Goal: Find specific page/section: Find specific page/section

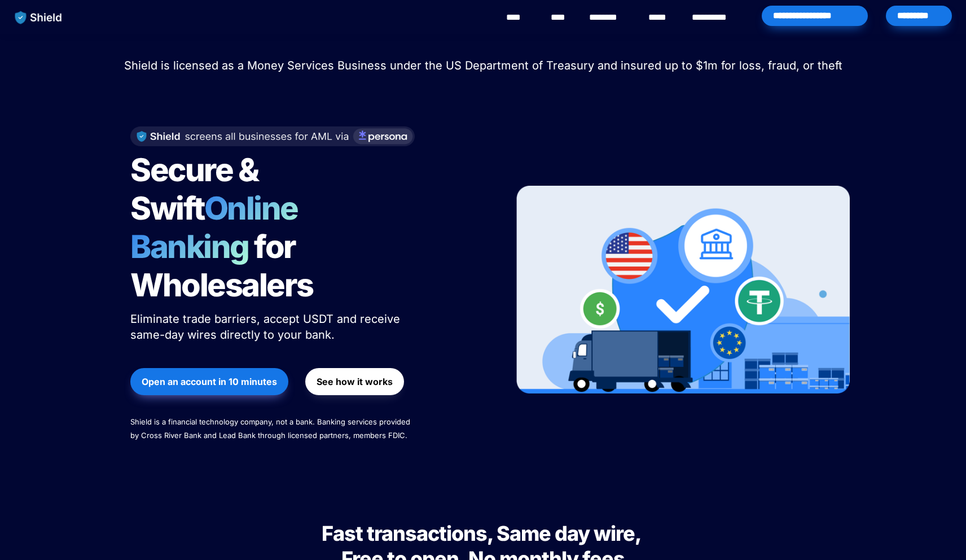
click at [916, 15] on div "*********" at bounding box center [919, 16] width 66 height 20
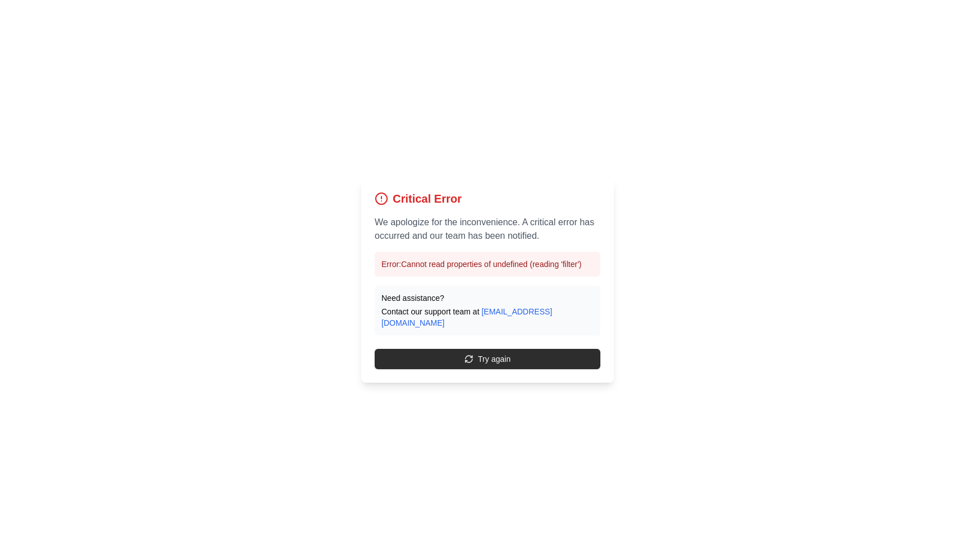
click at [542, 353] on button "Try again" at bounding box center [488, 359] width 226 height 20
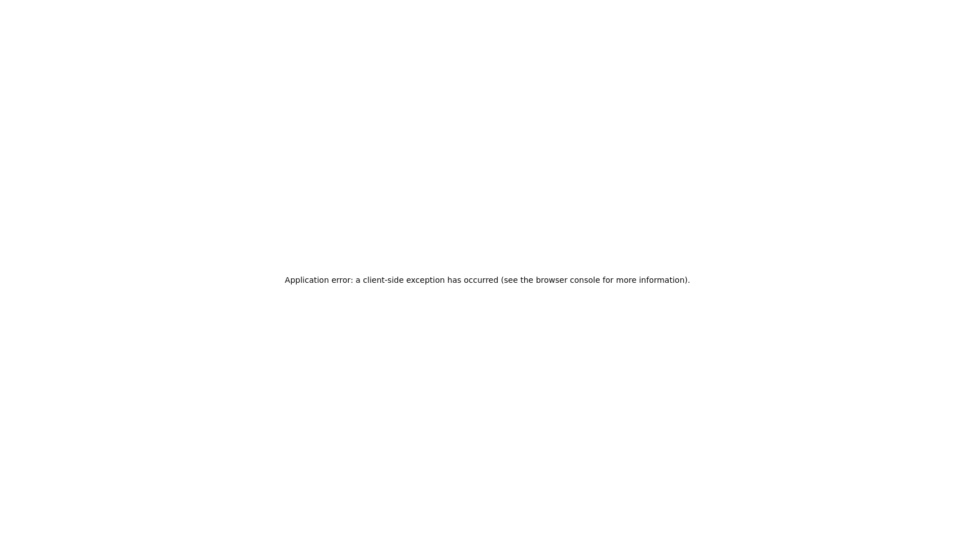
click at [542, 352] on div "Application error: a client-side exception has occurred (see the browser consol…" at bounding box center [487, 280] width 975 height 560
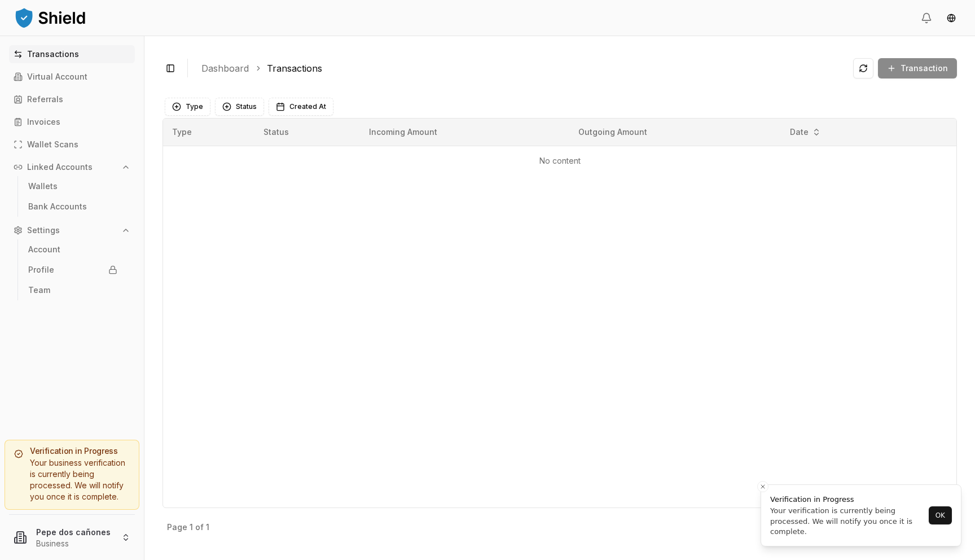
click at [79, 527] on html "Transactions Virtual Account Referrals Invoices Wallet Scans Linked Accounts Wa…" at bounding box center [487, 280] width 975 height 560
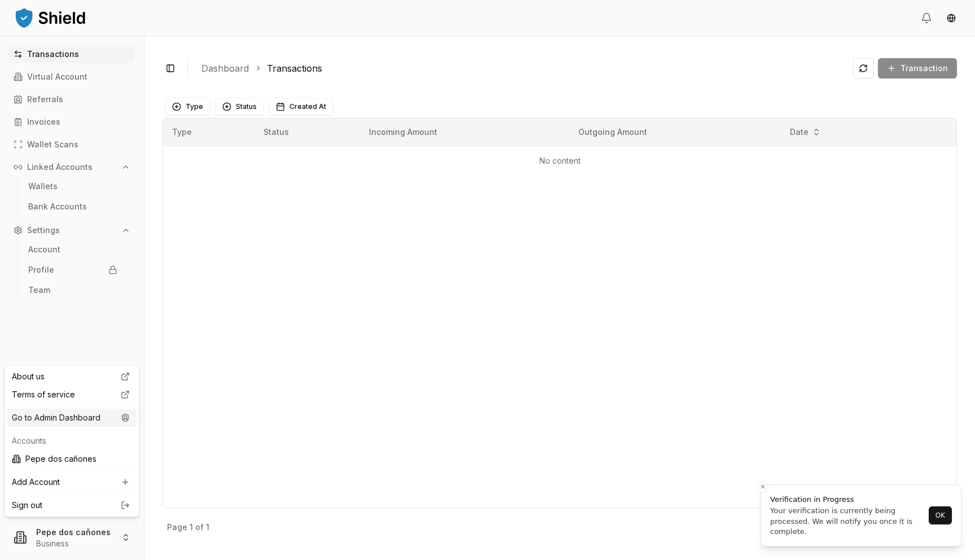
click at [104, 411] on div "Go to Admin Dashboard" at bounding box center [71, 418] width 129 height 18
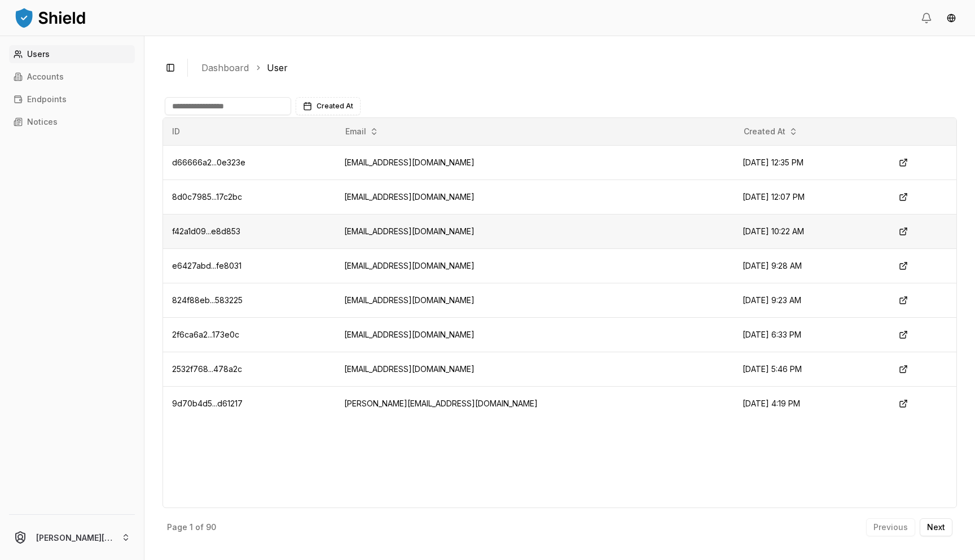
click at [431, 230] on td "sm@angelcellular.com" at bounding box center [534, 231] width 399 height 34
click at [94, 65] on div "Users Accounts Endpoints Notices" at bounding box center [72, 273] width 144 height 456
click at [81, 73] on link "Accounts" at bounding box center [72, 77] width 126 height 18
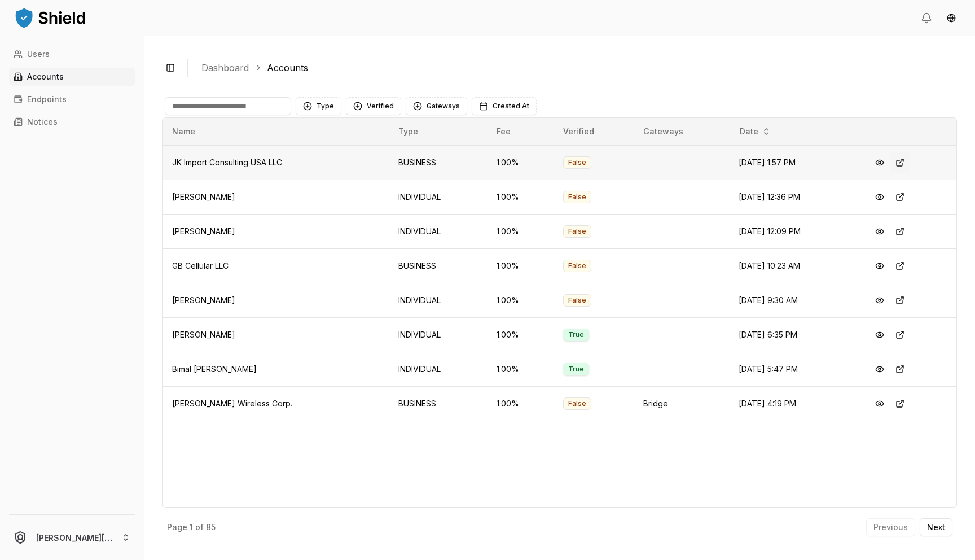
click at [903, 161] on button at bounding box center [900, 162] width 20 height 20
click at [218, 105] on input at bounding box center [228, 106] width 126 height 18
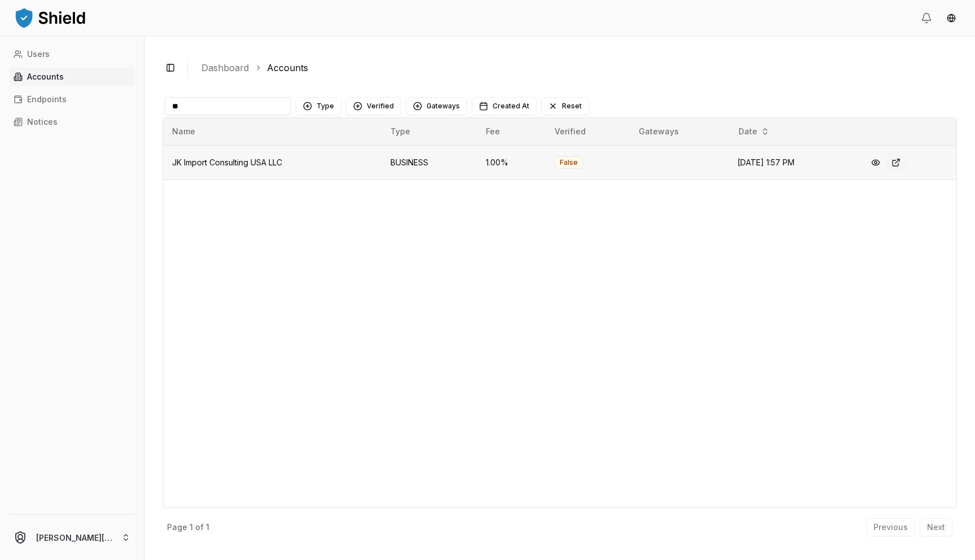
type input "**"
click at [899, 160] on button at bounding box center [896, 162] width 20 height 20
